Goal: Task Accomplishment & Management: Manage account settings

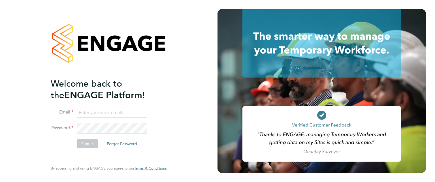
click at [91, 115] on input at bounding box center [112, 113] width 70 height 10
type input "[EMAIL_ADDRESS][DOMAIN_NAME]"
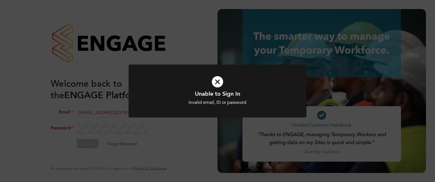
click at [175, 97] on h1 "Unable to Sign In" at bounding box center [217, 93] width 147 height 7
click at [178, 102] on div "Invalid email, ID or password" at bounding box center [217, 103] width 147 height 6
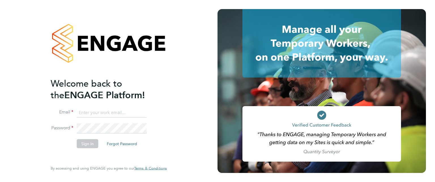
click at [85, 112] on input at bounding box center [112, 113] width 70 height 10
type input "[EMAIL_ADDRESS][DOMAIN_NAME]"
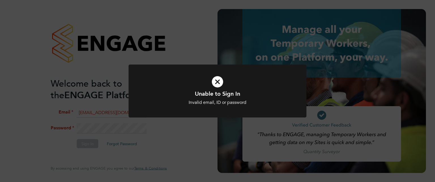
click at [115, 130] on div "Unable to Sign In Invalid email, ID or password Cancel Okay" at bounding box center [217, 91] width 435 height 182
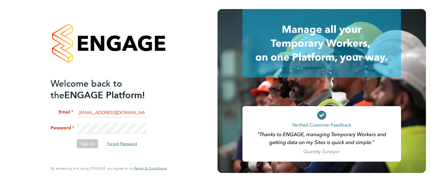
click at [120, 143] on button "Forgot Password" at bounding box center [121, 143] width 39 height 9
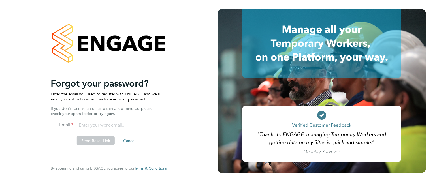
drag, startPoint x: 97, startPoint y: 130, endPoint x: 80, endPoint y: 123, distance: 19.0
click at [80, 123] on li "Email" at bounding box center [106, 128] width 110 height 16
click at [80, 123] on input "email" at bounding box center [112, 125] width 70 height 10
type input "[EMAIL_ADDRESS][DOMAIN_NAME]"
click at [95, 138] on button "Send Reset Link" at bounding box center [96, 140] width 38 height 9
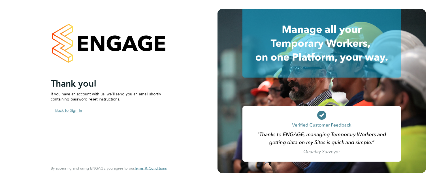
click at [67, 107] on button "Back to Sign In" at bounding box center [69, 110] width 36 height 9
